Goal: Transaction & Acquisition: Purchase product/service

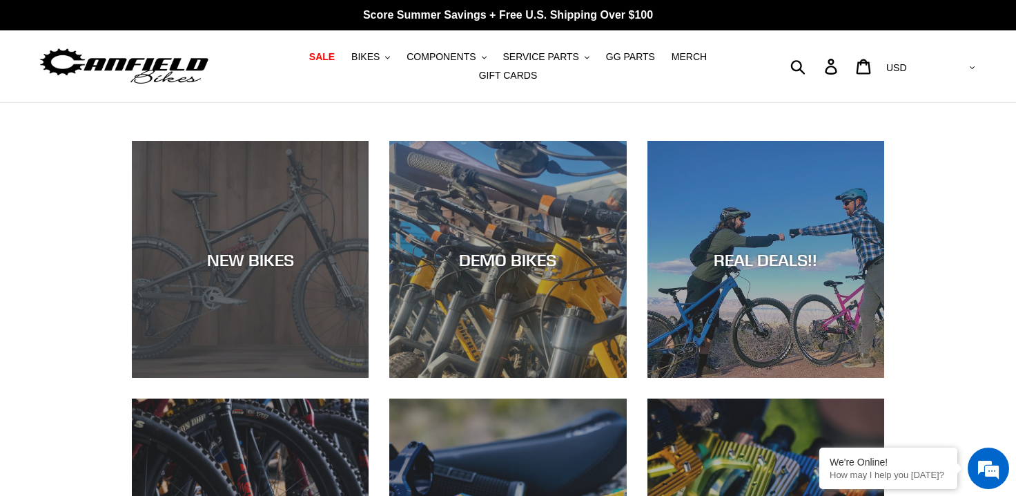
click at [276, 378] on div "NEW BIKES" at bounding box center [250, 378] width 237 height 0
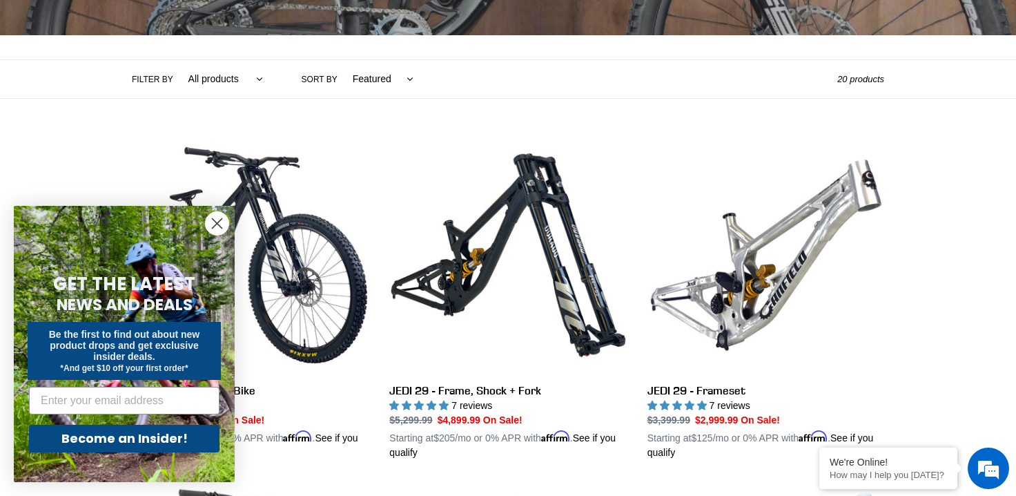
scroll to position [278, 0]
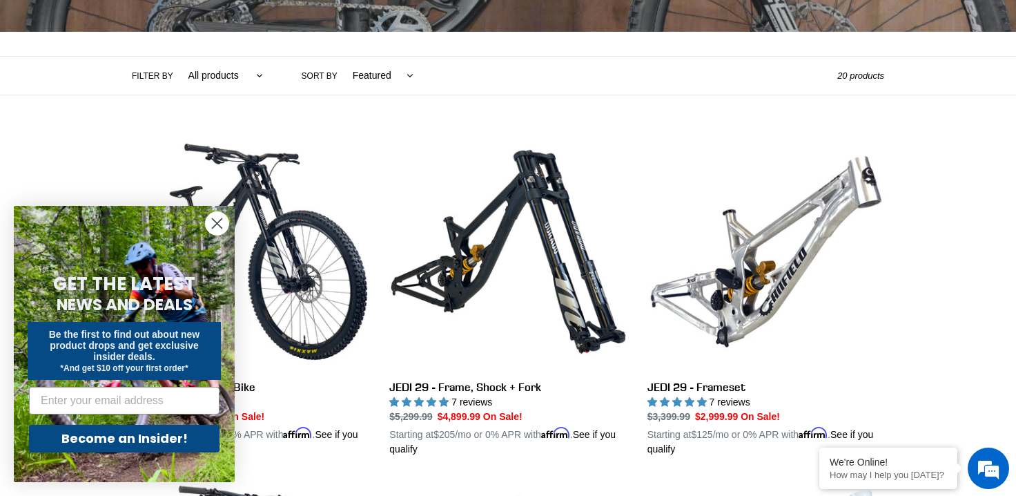
click at [224, 227] on circle "Close dialog" at bounding box center [217, 223] width 23 height 23
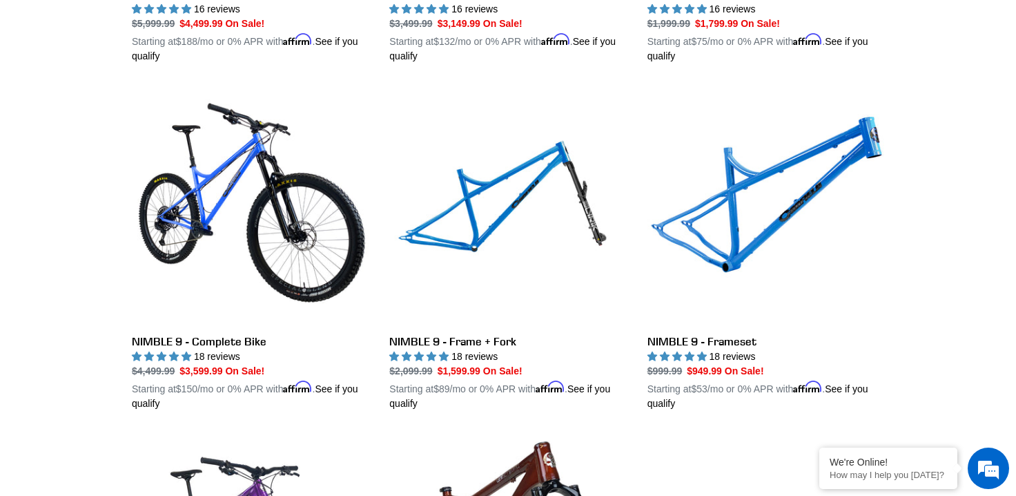
scroll to position [2110, 0]
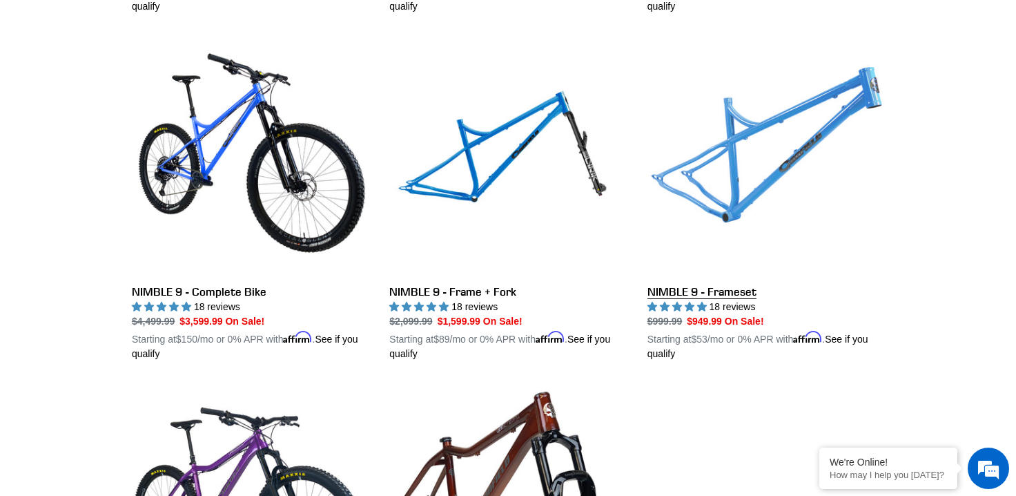
click at [808, 130] on link "NIMBLE 9 - Frameset" at bounding box center [766, 199] width 237 height 323
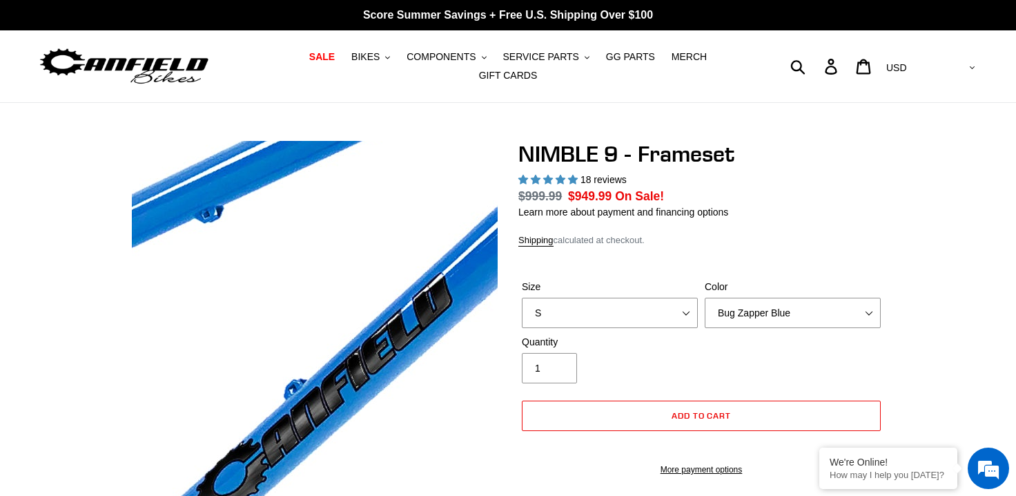
select select "highest-rating"
